Goal: Information Seeking & Learning: Learn about a topic

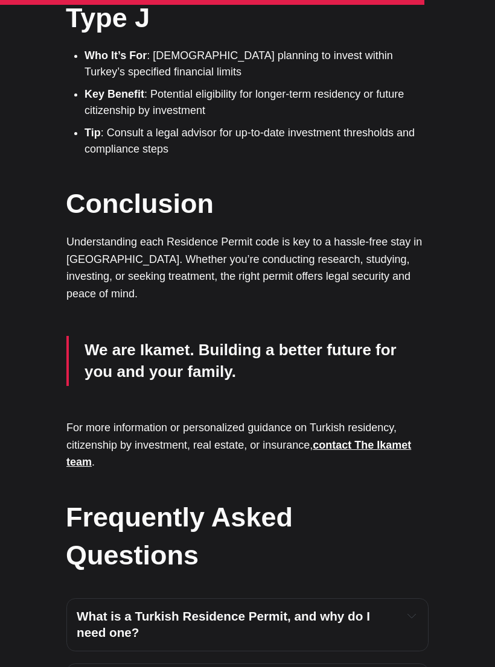
scroll to position [3344, 0]
click at [412, 611] on icon "Expand toggle to read content" at bounding box center [411, 615] width 8 height 8
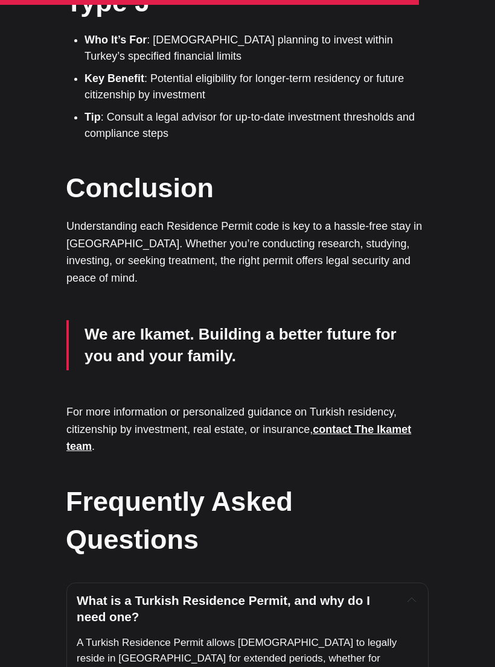
scroll to position [3360, 0]
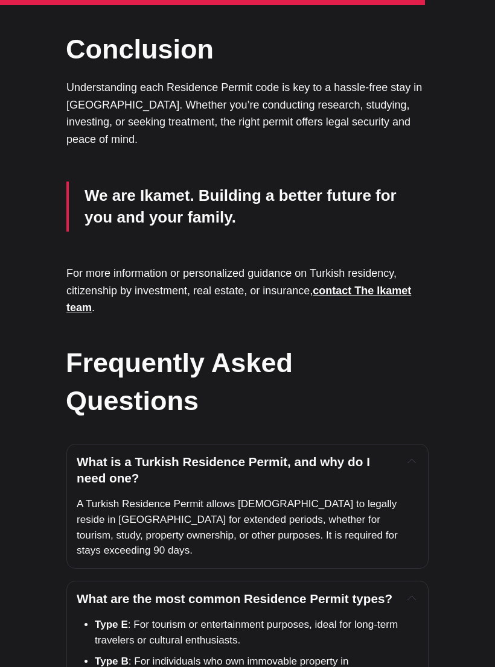
scroll to position [3511, 0]
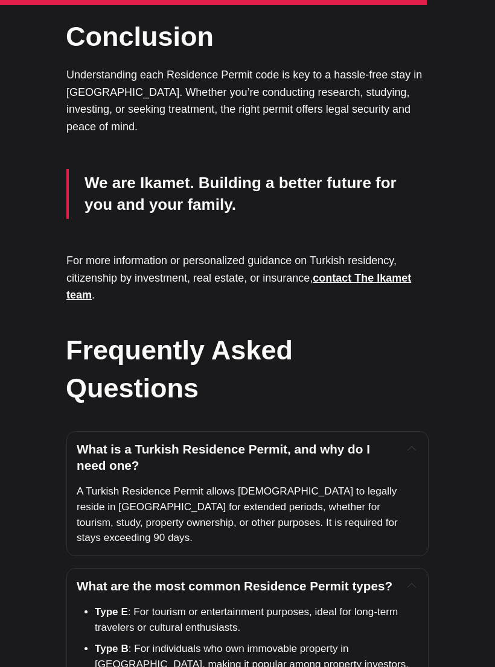
click at [410, 451] on icon "Expand toggle to read content" at bounding box center [411, 449] width 8 height 4
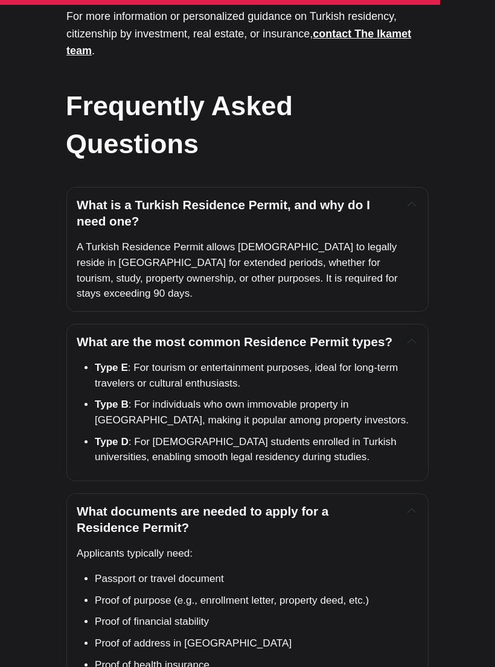
scroll to position [3756, 0]
click at [411, 208] on icon "Expand toggle to read content" at bounding box center [411, 204] width 8 height 8
click at [414, 208] on icon "Expand toggle to read content" at bounding box center [411, 204] width 8 height 8
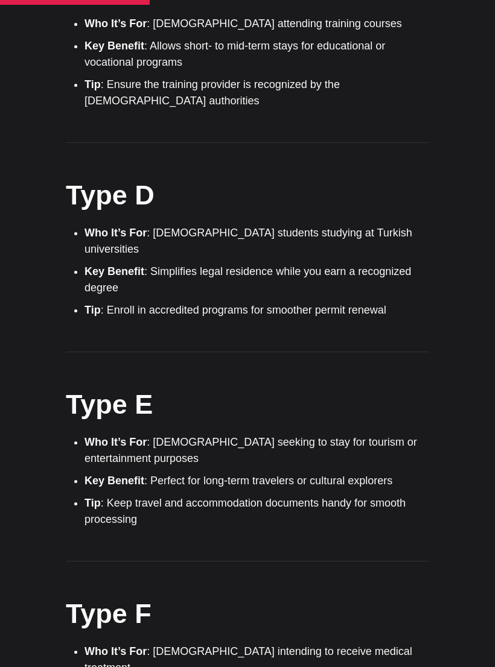
scroll to position [1494, 0]
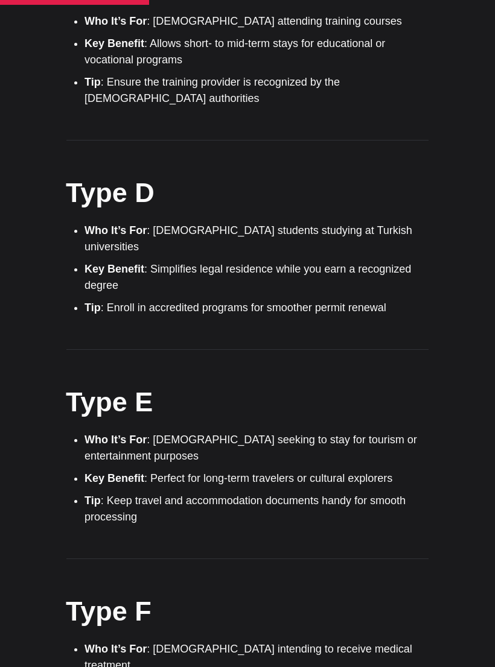
click at [369, 432] on li "Who It’s For : Foreigners seeking to stay for tourism or entertainment purposes" at bounding box center [256, 448] width 344 height 33
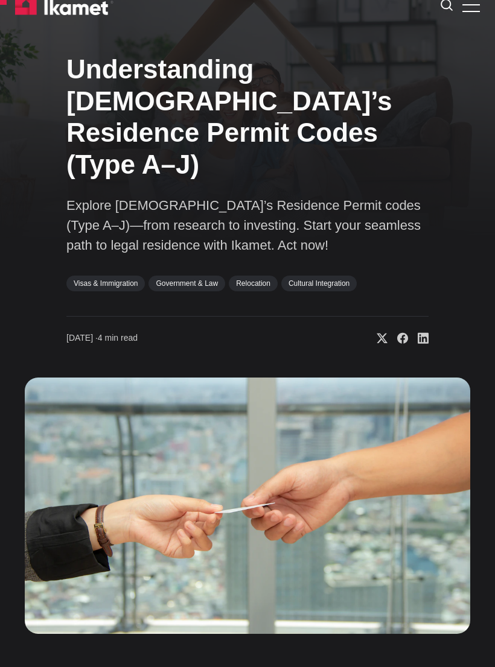
scroll to position [0, 0]
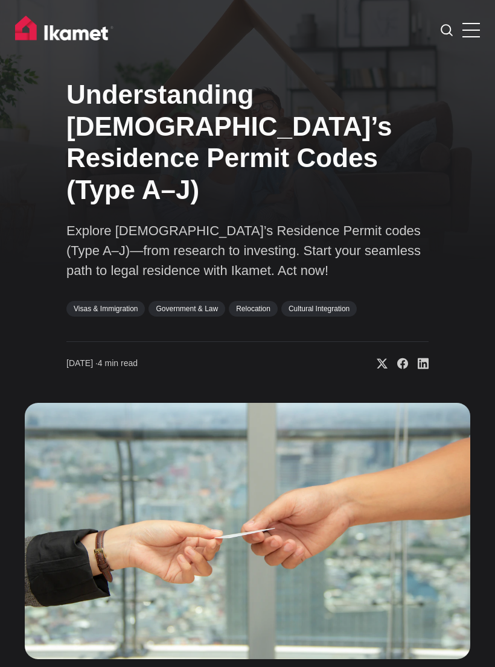
click at [128, 301] on link "Visas & Immigration" at bounding box center [105, 309] width 78 height 16
click at [476, 32] on label at bounding box center [470, 27] width 17 height 17
click at [0, 0] on input "checkbox" at bounding box center [0, 0] width 0 height 0
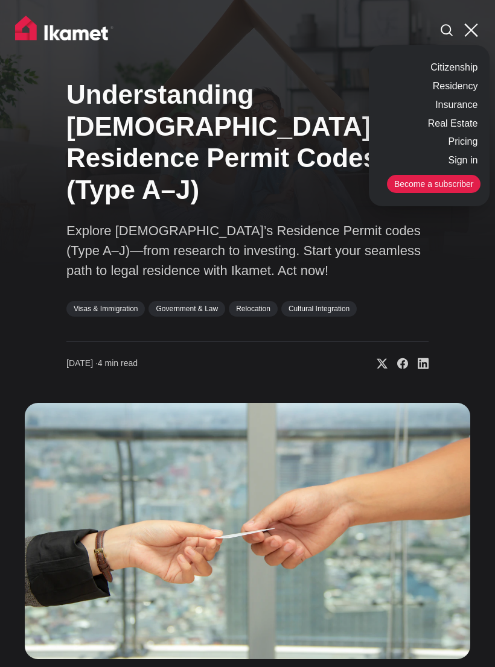
click at [466, 85] on link "Residency" at bounding box center [454, 86] width 51 height 19
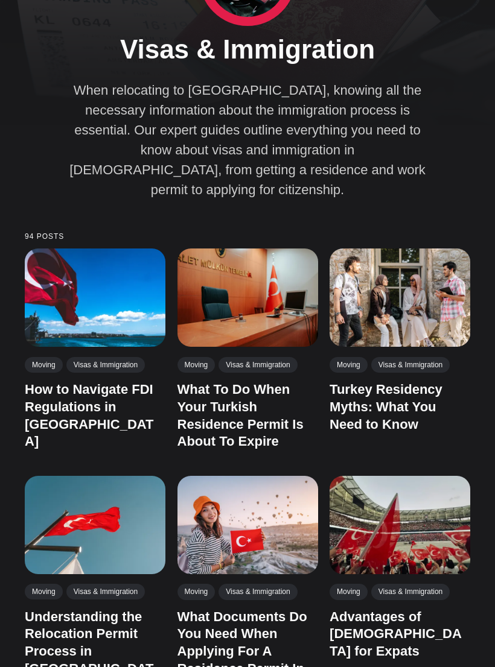
scroll to position [142, 0]
click at [265, 398] on link "What To Do When Your Turkish Residence Permit Is About To Expire" at bounding box center [240, 415] width 126 height 67
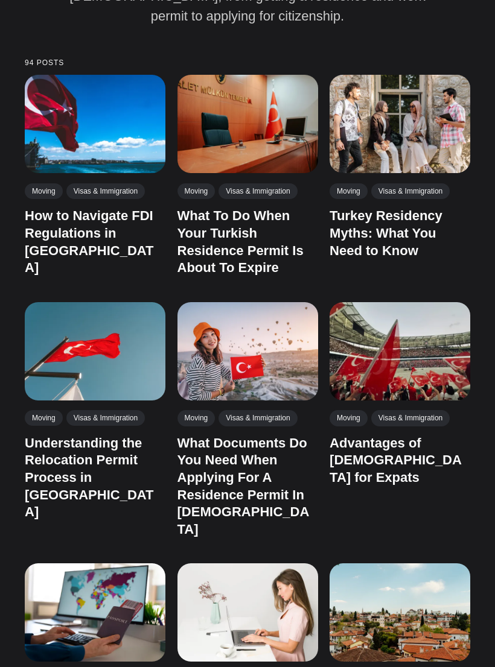
scroll to position [343, 0]
